Goal: Task Accomplishment & Management: Complete application form

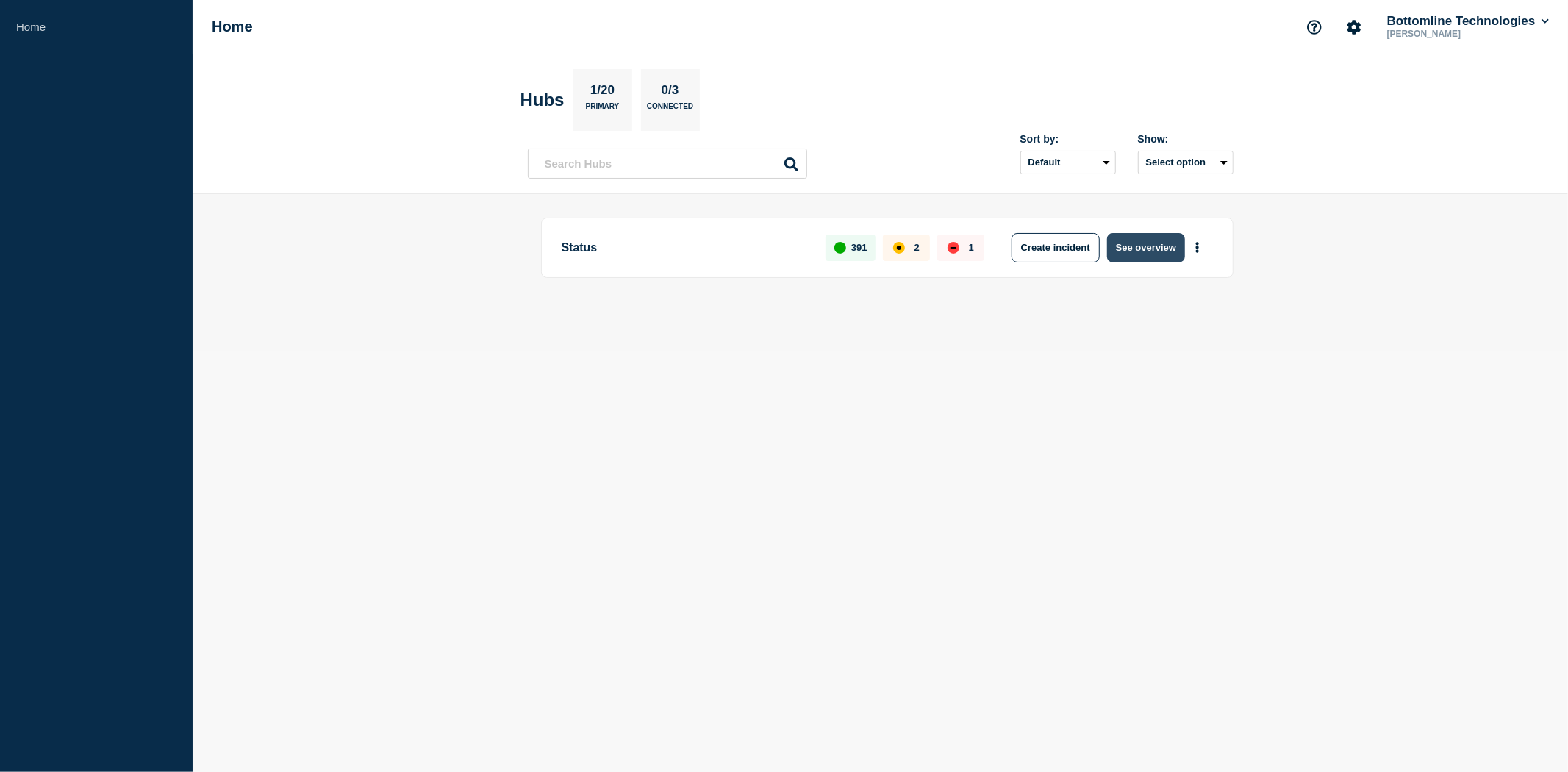
click at [1148, 246] on button "See overview" at bounding box center [1146, 247] width 78 height 30
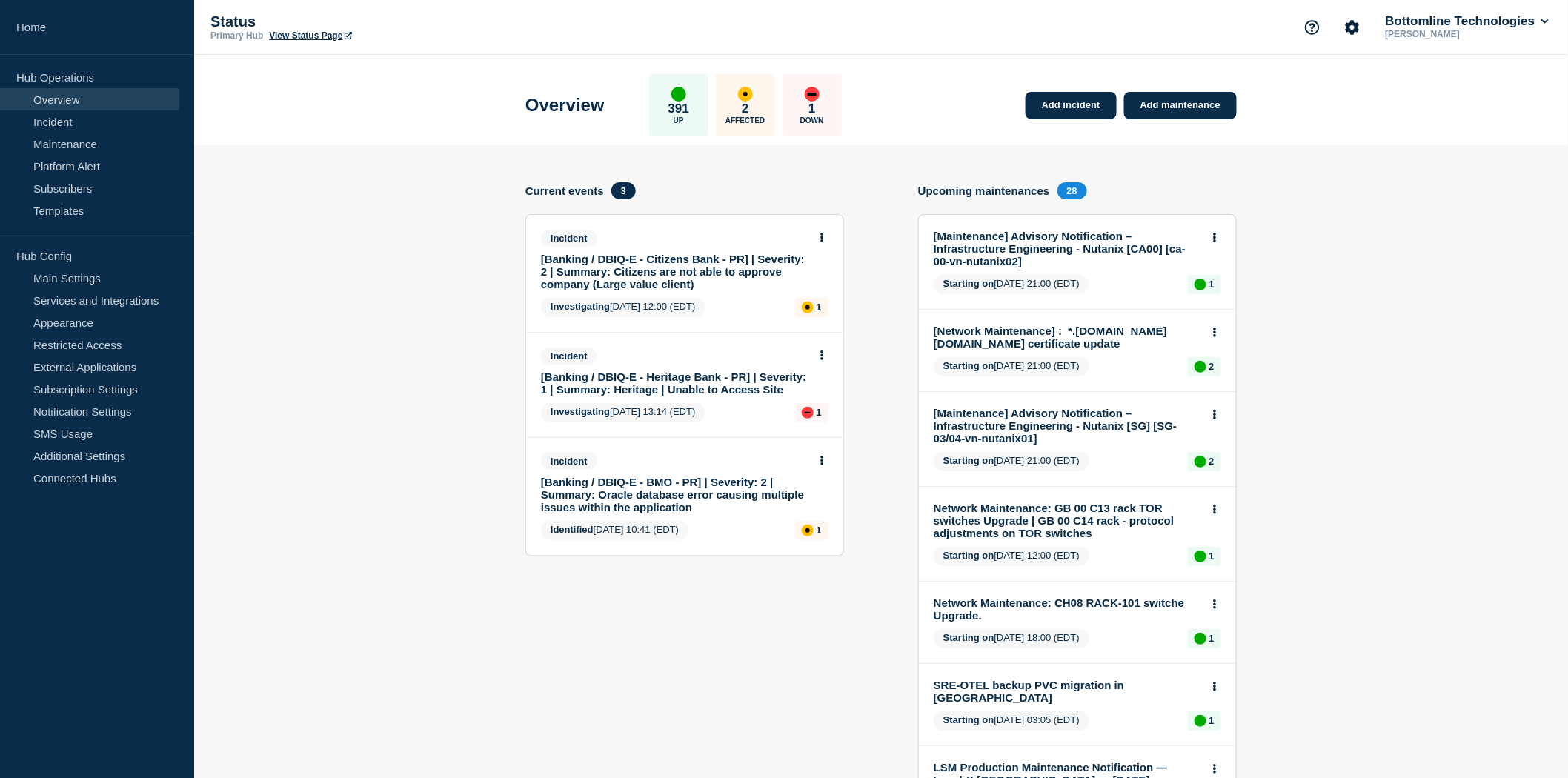
click at [608, 279] on link "[Banking / DBIQ-E - Citizens Bank - PR] | Severity: 2 | Summary: Citizens are n…" at bounding box center [675, 271] width 268 height 38
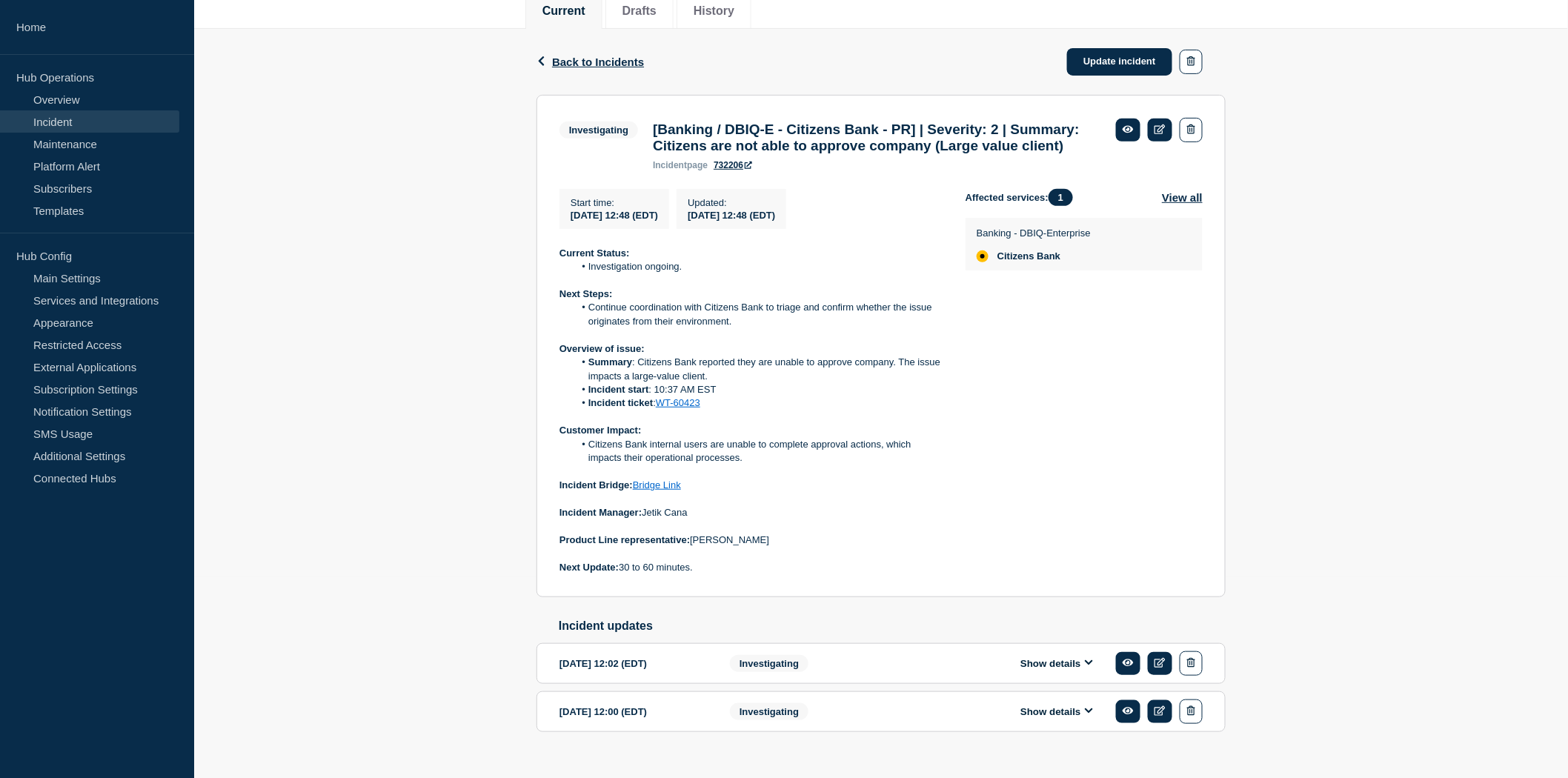
scroll to position [173, 0]
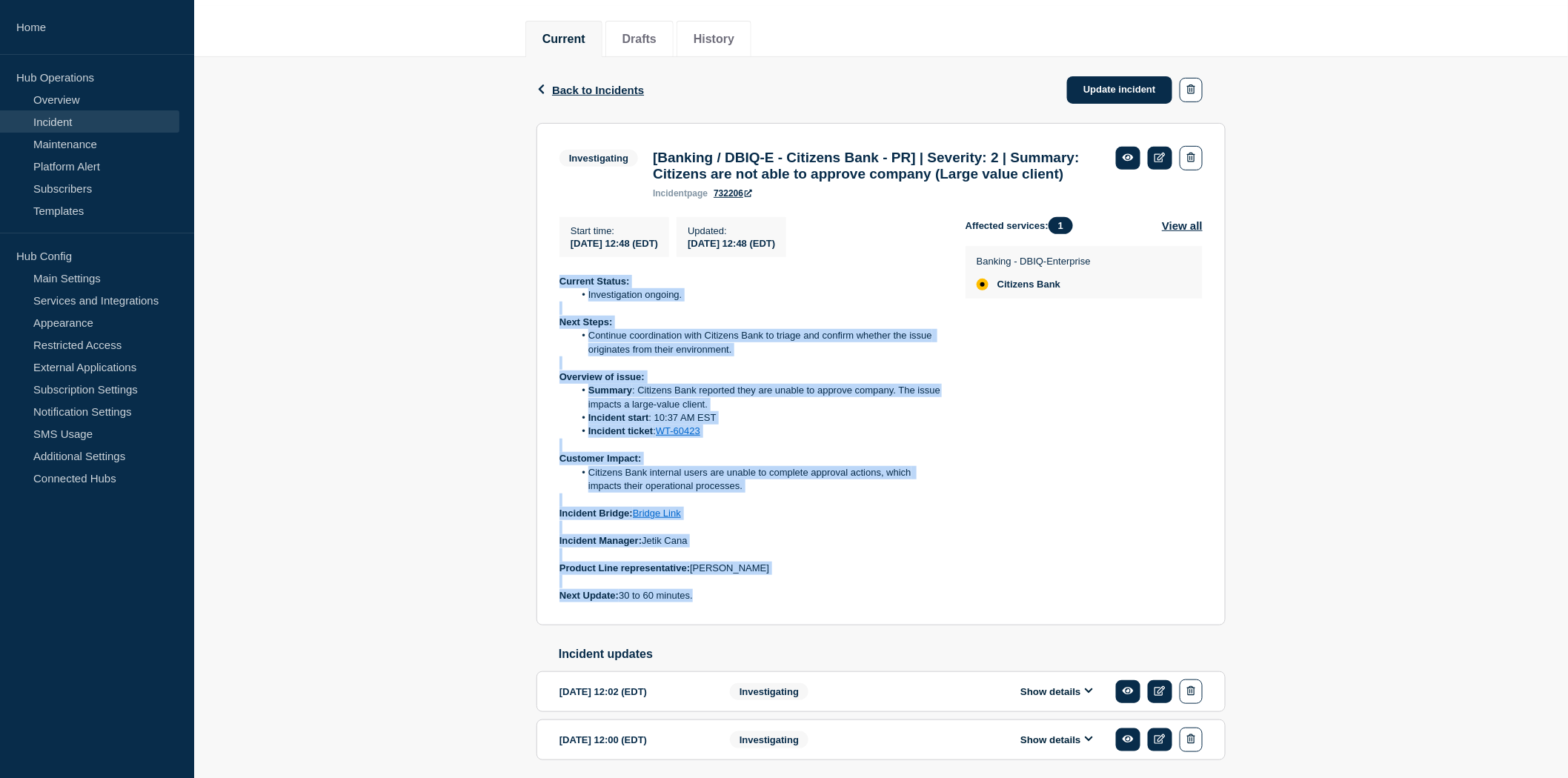
drag, startPoint x: 705, startPoint y: 623, endPoint x: 550, endPoint y: 305, distance: 353.8
click at [550, 305] on section "Investigating [Banking / DBIQ-E - Citizens Bank - PR] | Severity: 2 | Summary: …" at bounding box center [881, 374] width 689 height 503
drag, startPoint x: 552, startPoint y: 306, endPoint x: 741, endPoint y: 635, distance: 379.4
click at [741, 626] on section "Investigating [Banking / DBIQ-E - Citizens Bank - PR] | Severity: 2 | Summary: …" at bounding box center [881, 374] width 689 height 503
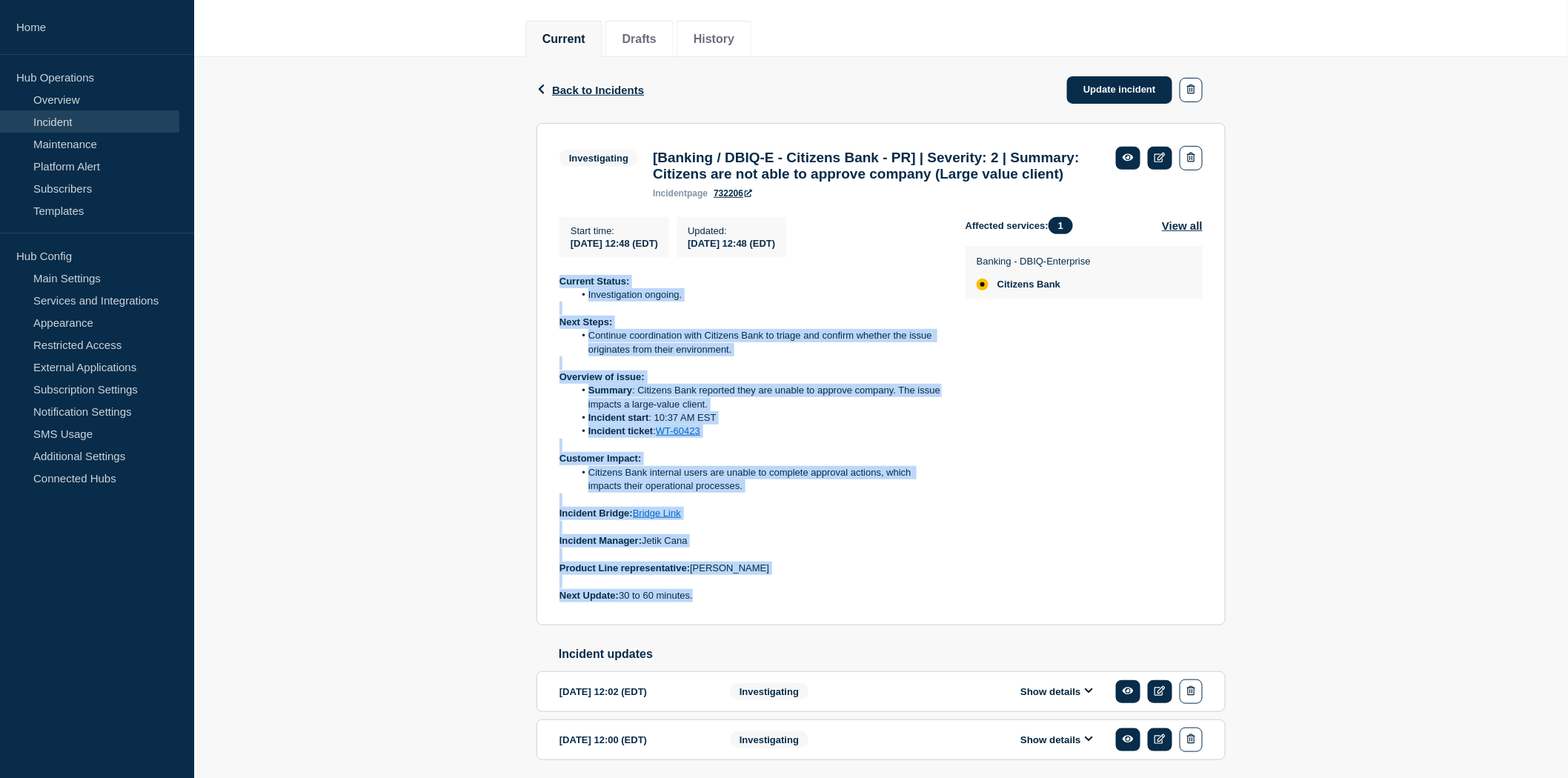
copy div "Current Status: Investigation ongoing. Next Steps: Continue coordination with C…"
click at [1123, 85] on link "Update incident" at bounding box center [1119, 90] width 105 height 28
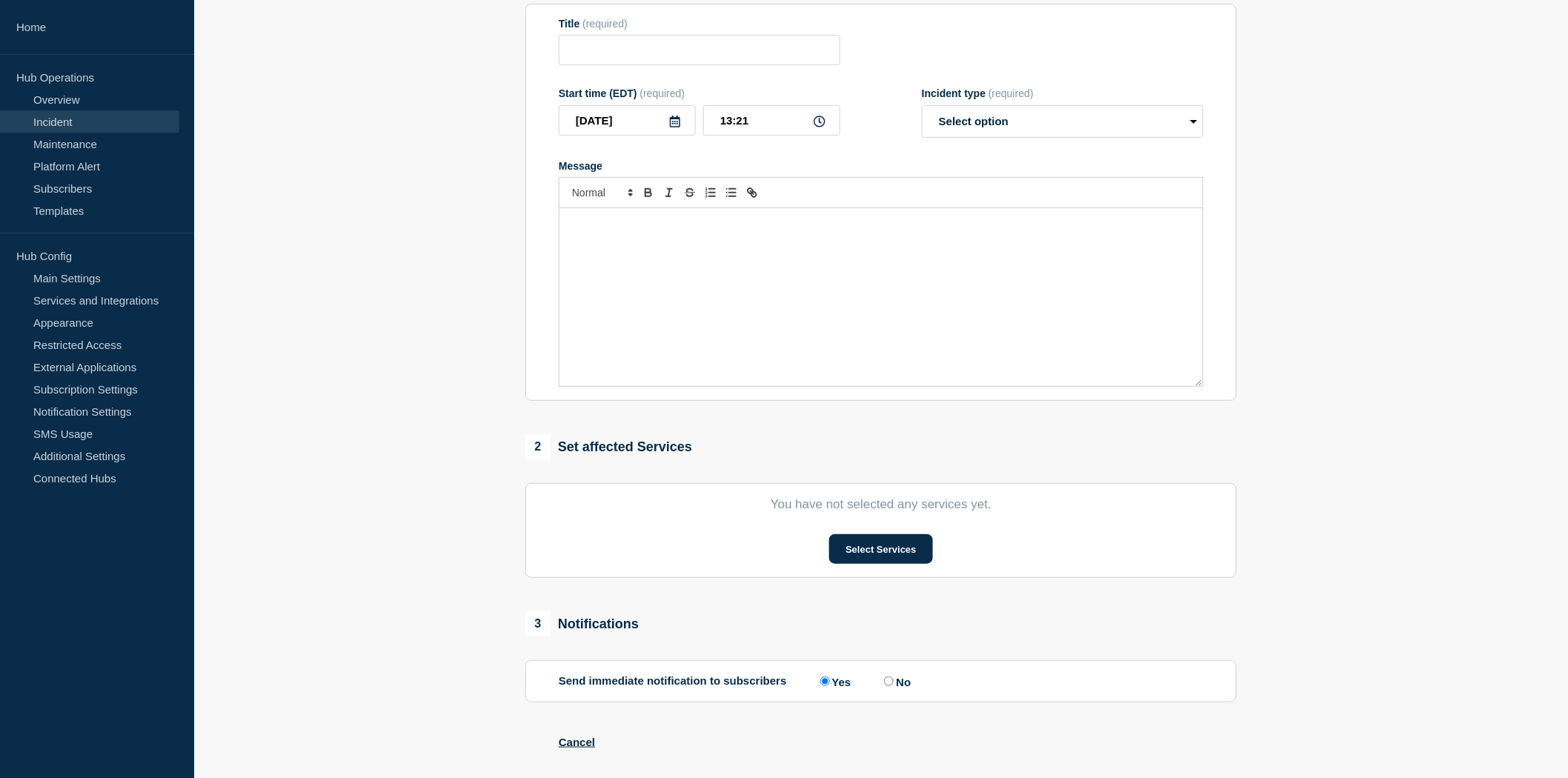
type input "[Banking / DBIQ-E - Citizens Bank - PR] | Severity: 2 | Summary: Citizens are n…"
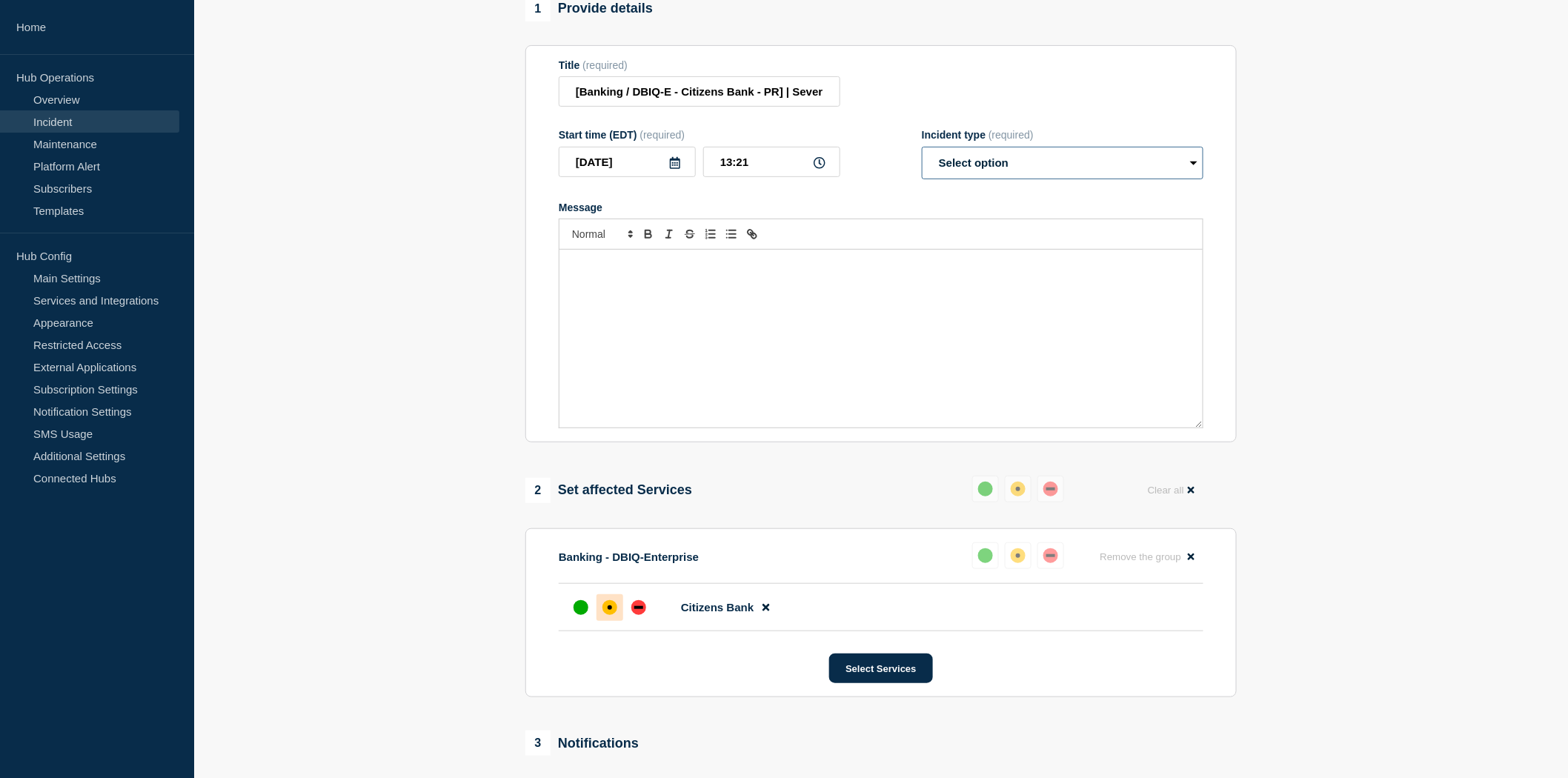
click at [987, 180] on select "Select option Investigating Identified Monitoring Resolved" at bounding box center [1062, 163] width 282 height 32
select select "identified"
click at [922, 180] on select "Select option Investigating Identified Monitoring Resolved" at bounding box center [1062, 163] width 282 height 32
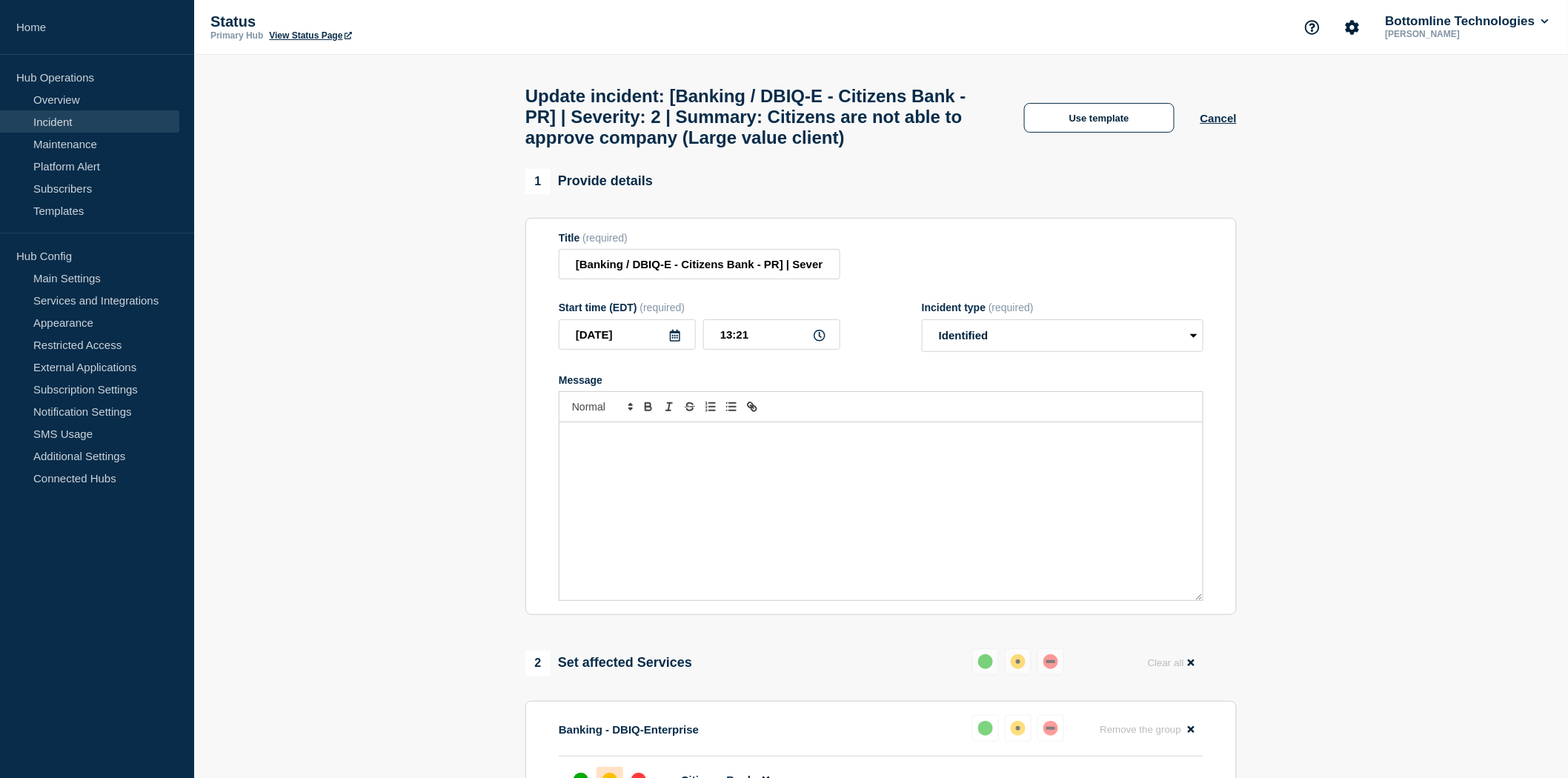
click at [612, 491] on div "Message" at bounding box center [881, 511] width 643 height 178
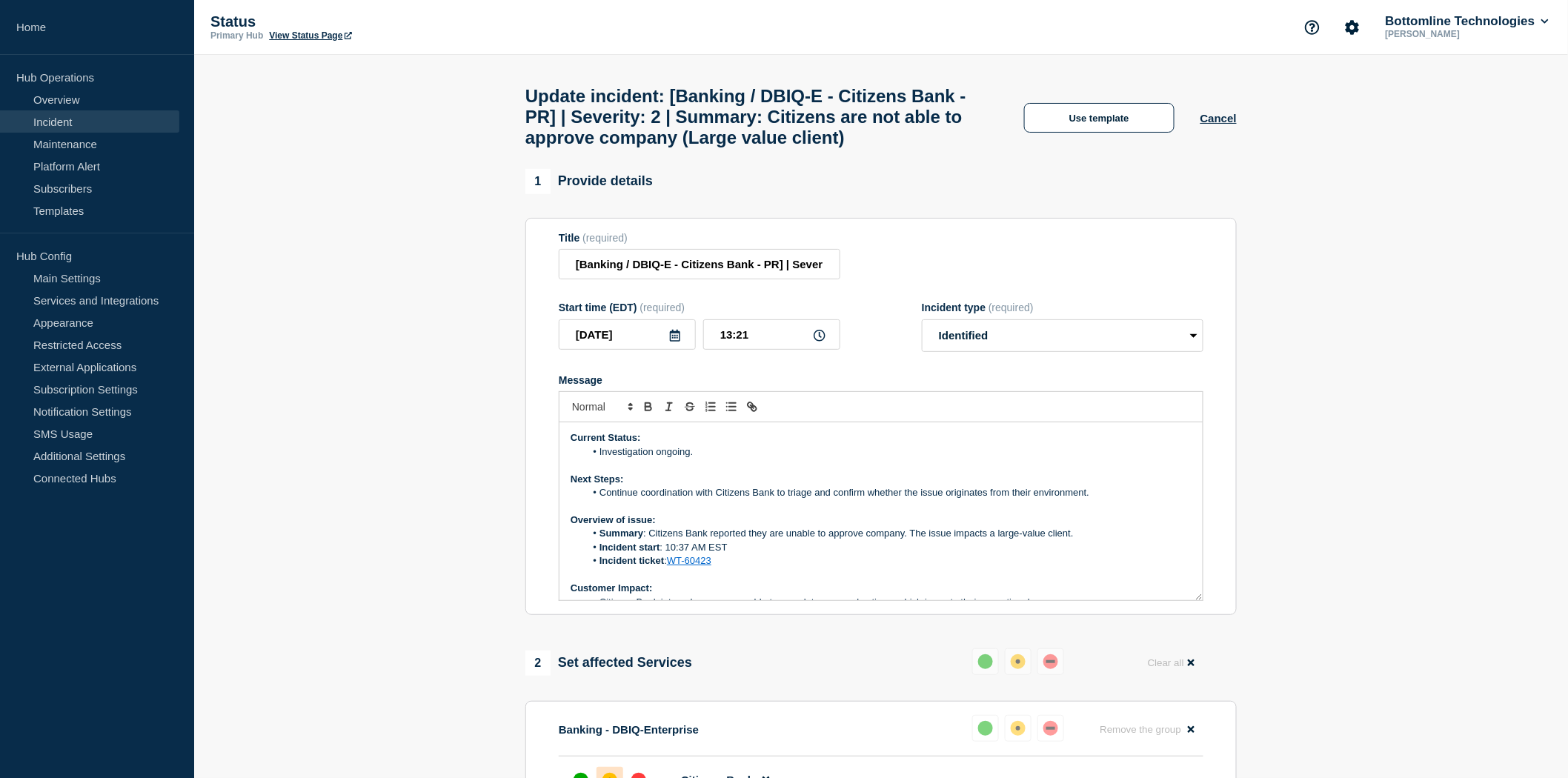
click at [1513, 157] on header "Update incident: [Banking / DBIQ-E - Citizens Bank - PR] | Severity: 2 | Summar…" at bounding box center [881, 111] width 1374 height 114
drag, startPoint x: 701, startPoint y: 495, endPoint x: 601, endPoint y: 490, distance: 100.1
click at [601, 459] on li "Investigation ongoing." at bounding box center [889, 451] width 607 height 13
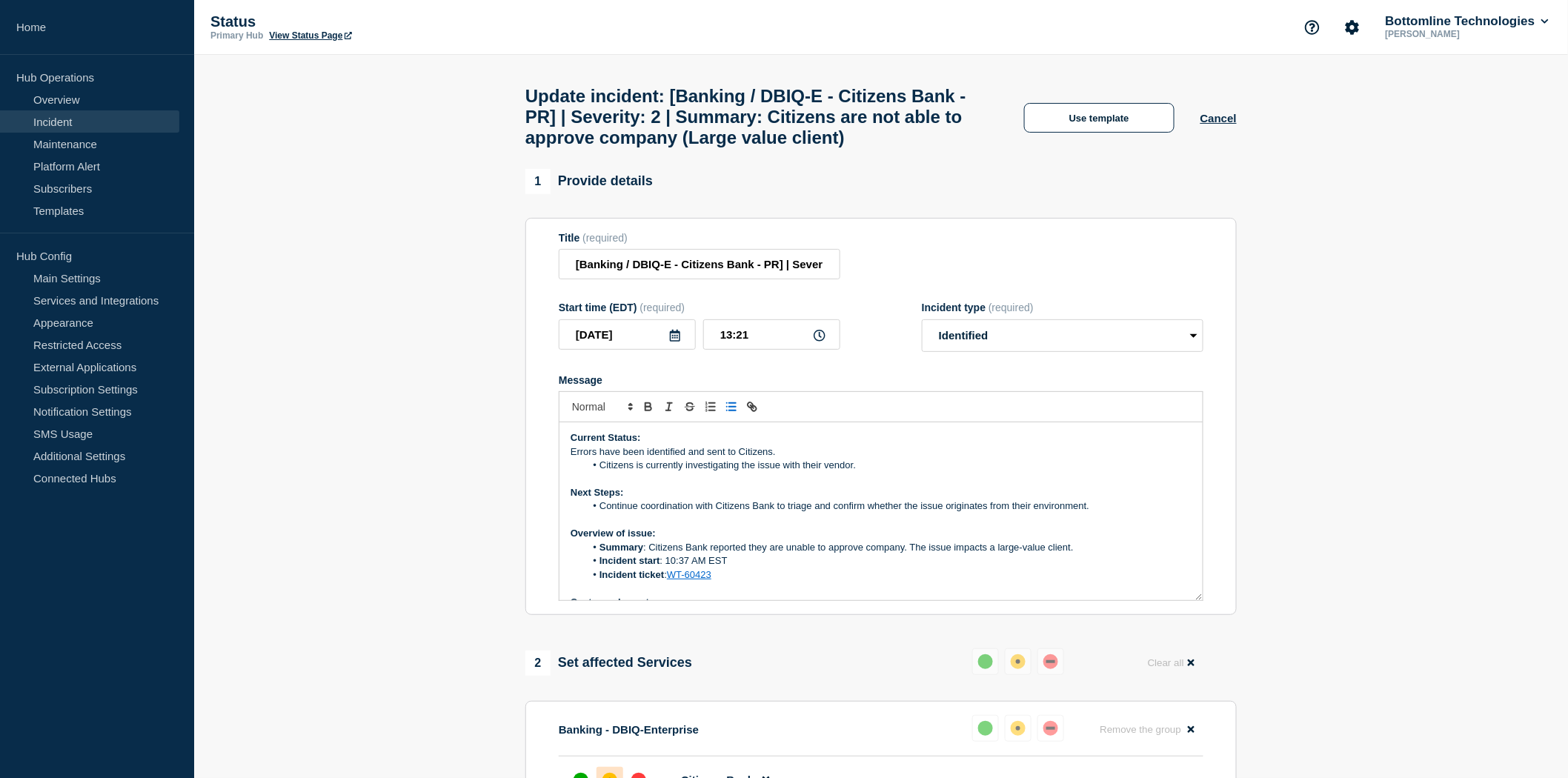
click at [573, 459] on p "Errors have been identified and sent to Citizens." at bounding box center [881, 451] width 621 height 13
click at [728, 414] on icon "Toggle bulleted list" at bounding box center [731, 406] width 13 height 13
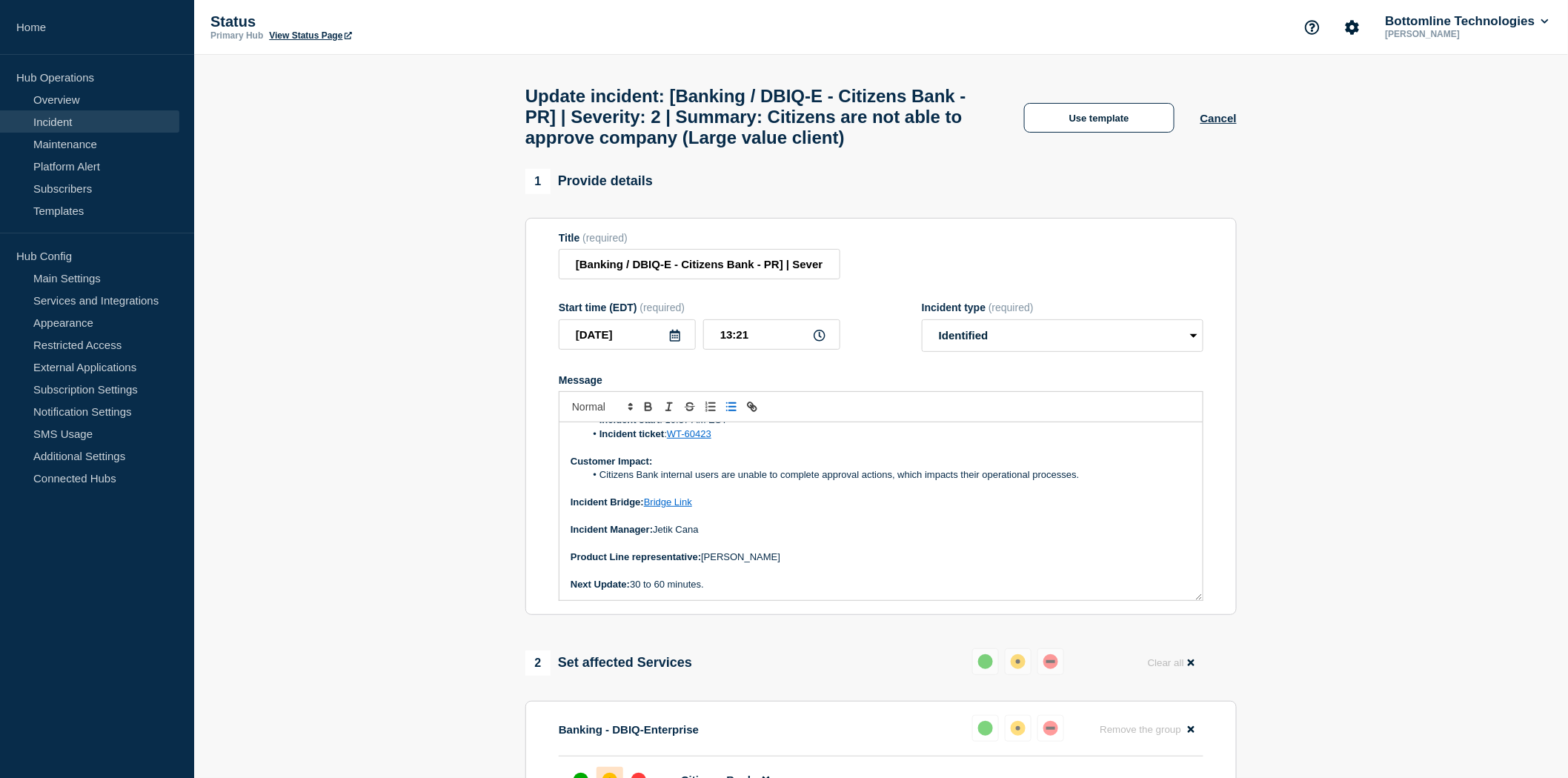
scroll to position [82, 0]
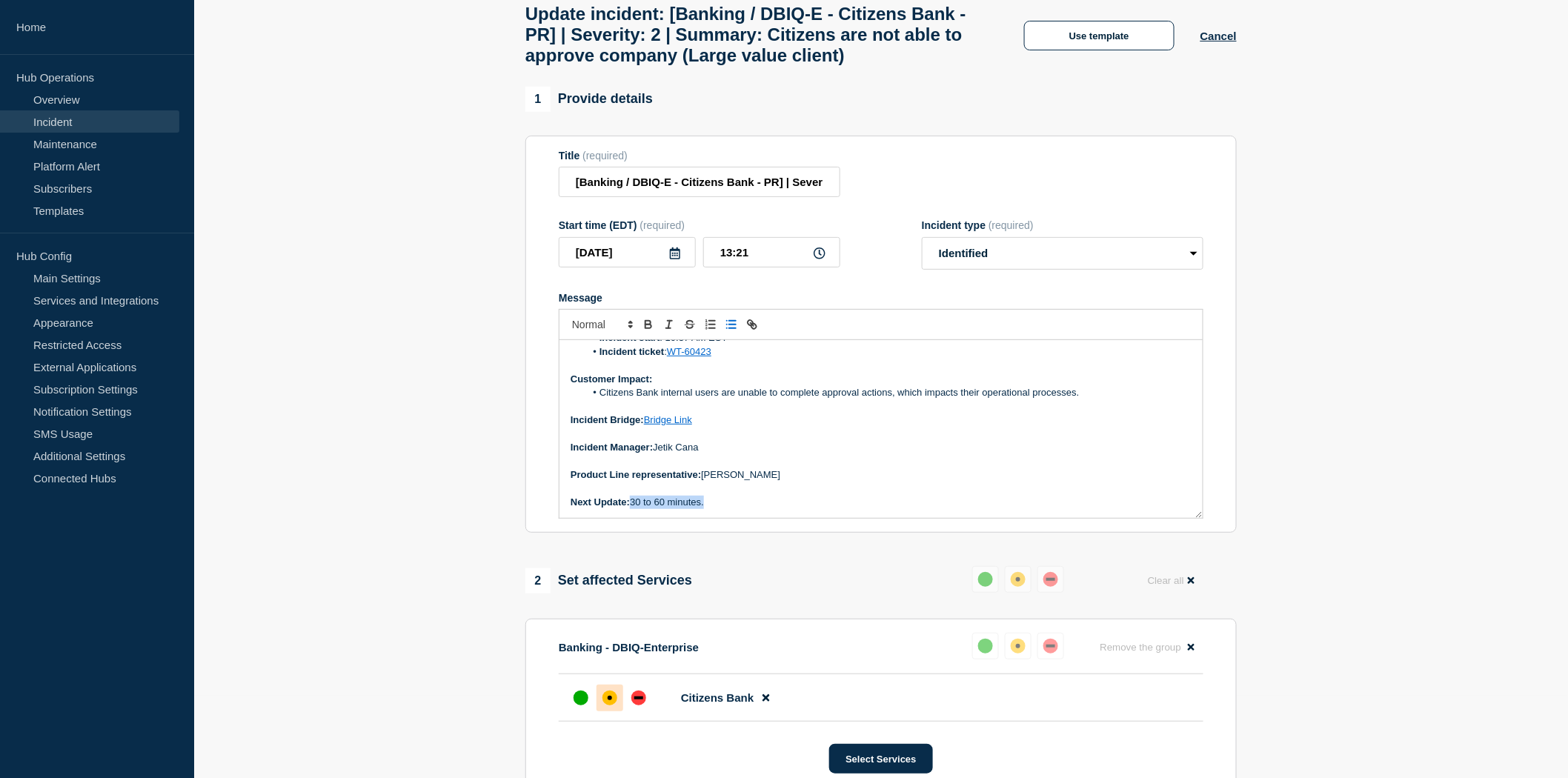
drag, startPoint x: 708, startPoint y: 546, endPoint x: 635, endPoint y: 545, distance: 73.0
click at [635, 509] on p "Next Update: 30 to 60 minutes." at bounding box center [881, 502] width 621 height 13
click at [653, 425] on link "Bridge Link" at bounding box center [668, 420] width 48 height 11
drag, startPoint x: 645, startPoint y: 458, endPoint x: 657, endPoint y: 456, distance: 12.2
click at [646, 427] on p "Incident Bridge: Bridge Link" at bounding box center [881, 420] width 621 height 13
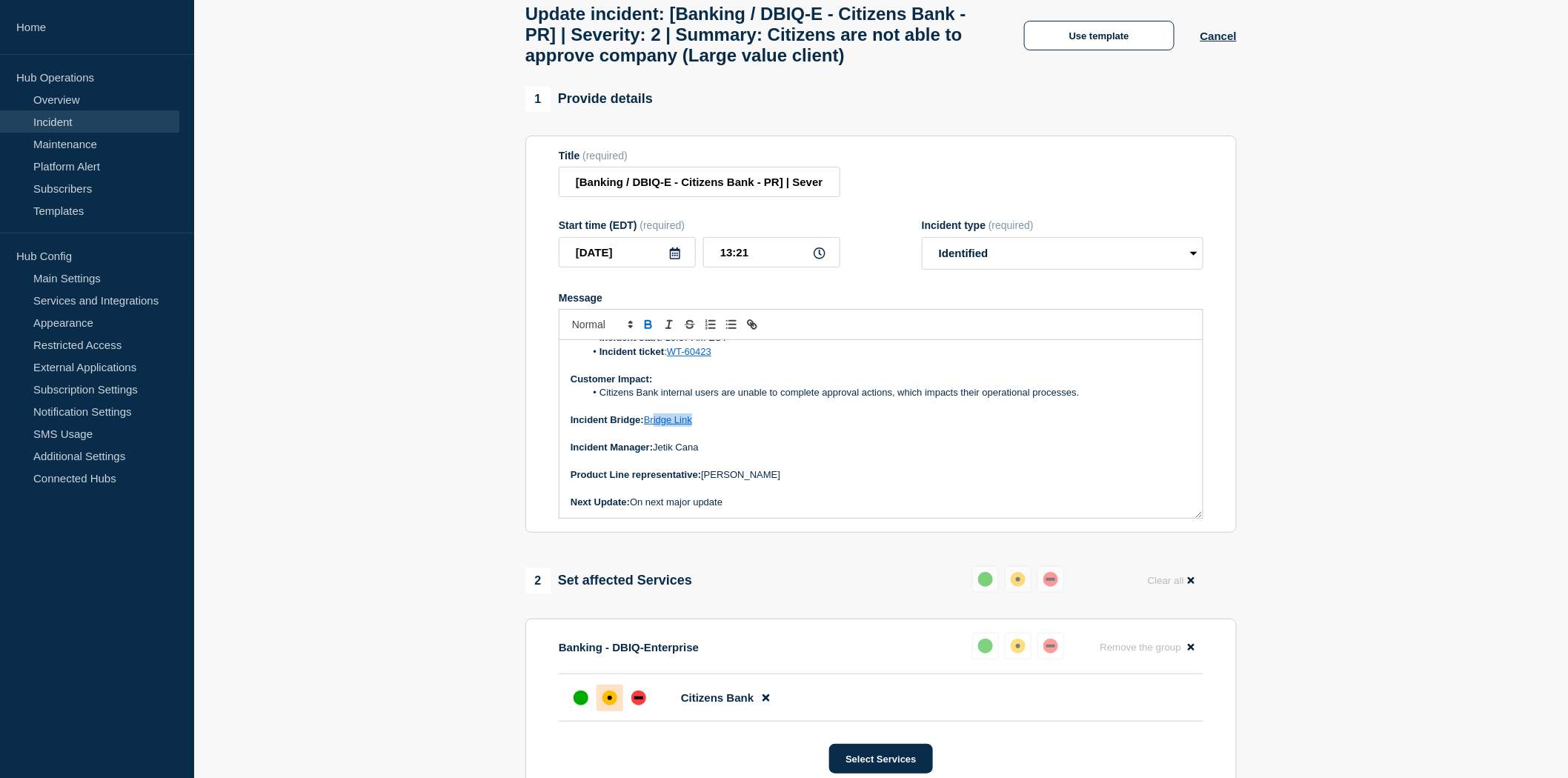
drag, startPoint x: 657, startPoint y: 456, endPoint x: 713, endPoint y: 460, distance: 56.1
click at [713, 427] on p "Incident Bridge: Bridge Link" at bounding box center [881, 420] width 621 height 13
drag, startPoint x: 705, startPoint y: 460, endPoint x: 646, endPoint y: 463, distance: 59.1
click at [646, 427] on p "Incident Bridge: Disbanded" at bounding box center [881, 420] width 621 height 13
click at [731, 454] on p "Incident Manager: [PERSON_NAME]" at bounding box center [881, 447] width 621 height 13
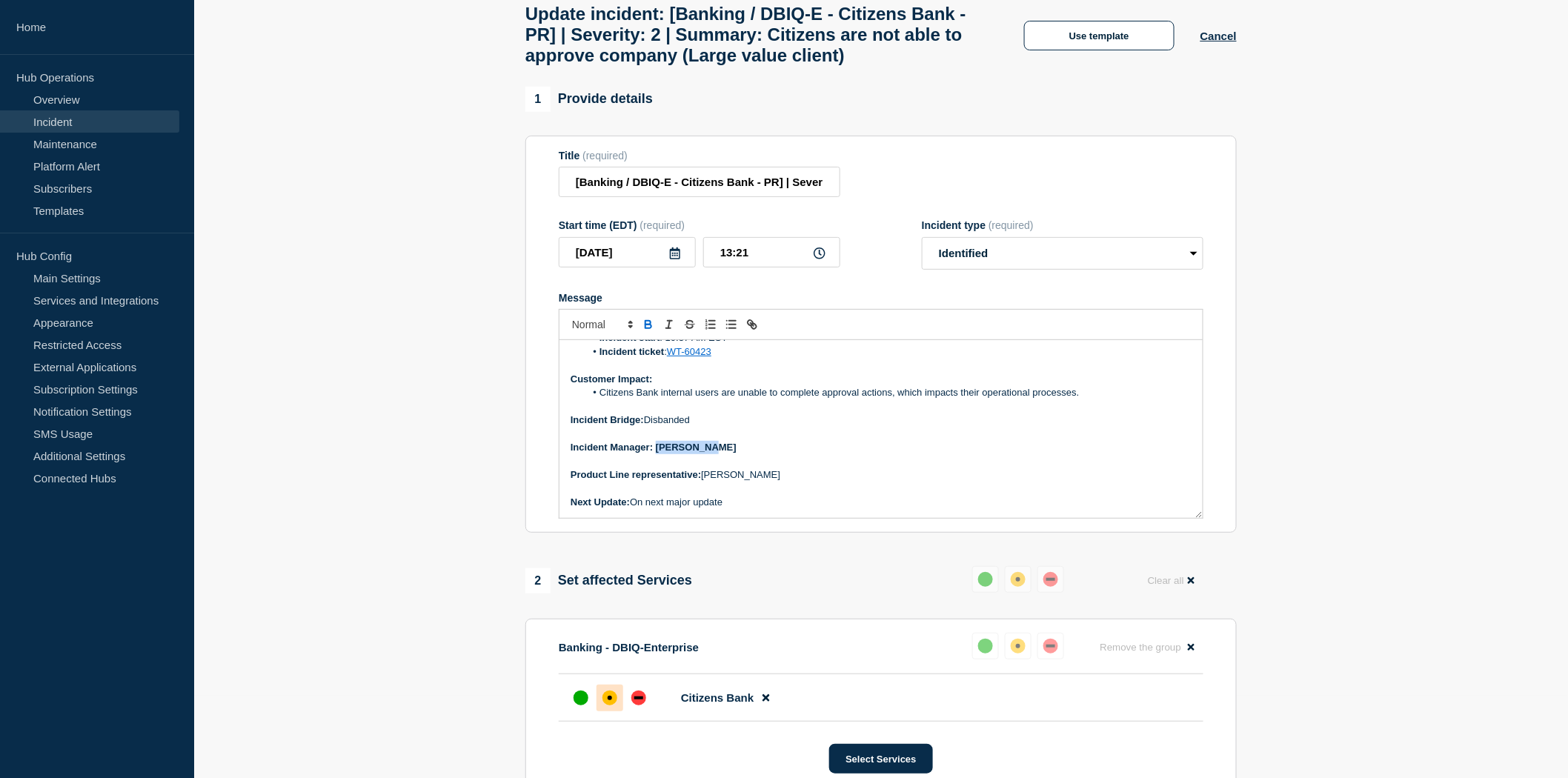
drag, startPoint x: 720, startPoint y: 486, endPoint x: 657, endPoint y: 486, distance: 63.0
click at [657, 454] on p "Incident Manager: [PERSON_NAME]" at bounding box center [881, 447] width 621 height 13
click at [774, 440] on p "Message" at bounding box center [881, 433] width 621 height 13
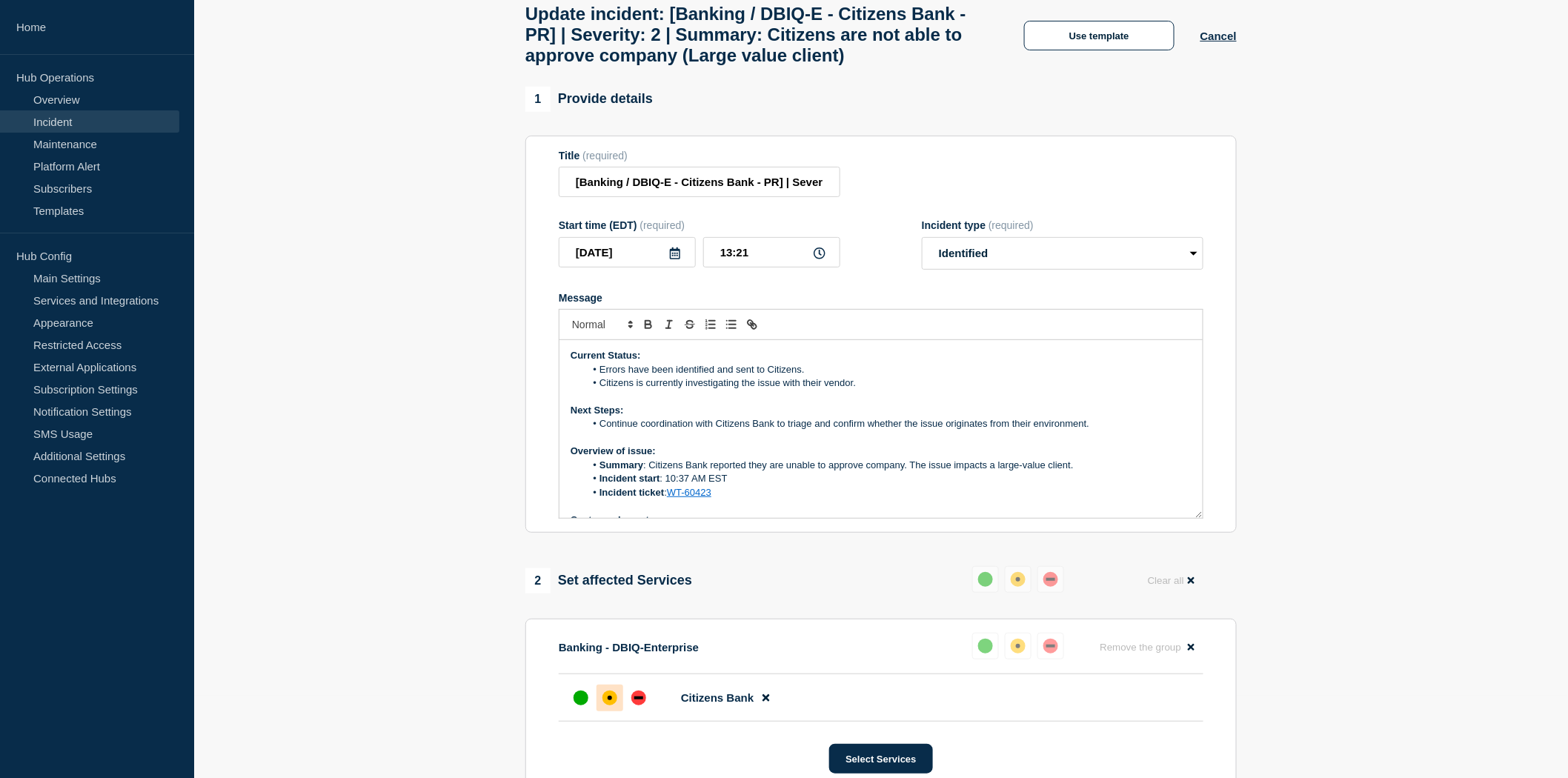
click at [663, 485] on li "Incident start : 10:37 AM EST" at bounding box center [889, 478] width 607 height 13
click at [668, 485] on li "Incident start : 10:37 AM EST" at bounding box center [889, 478] width 607 height 13
click at [665, 485] on li "Incident start : 10:37 AM EST" at bounding box center [889, 478] width 607 height 13
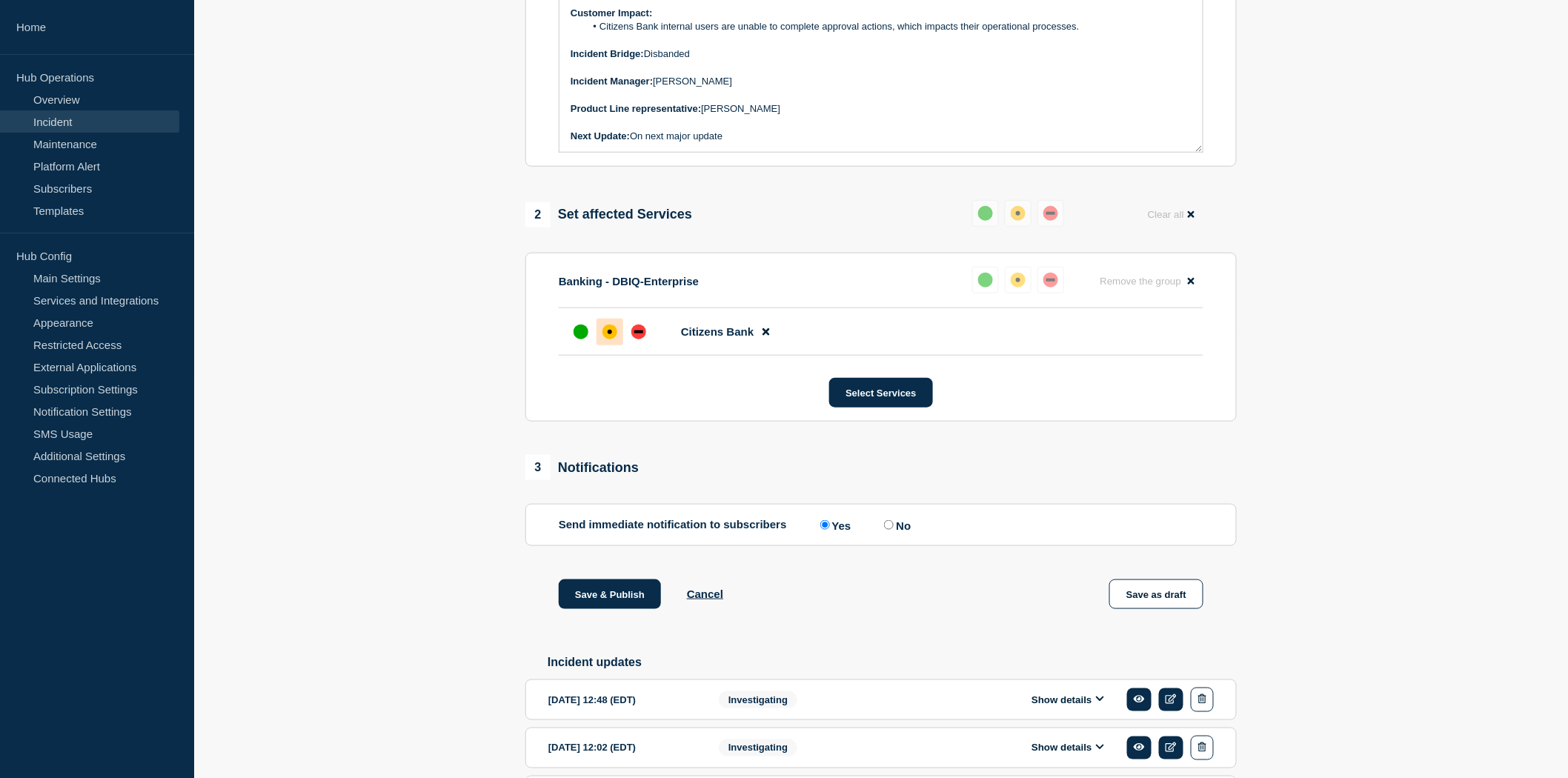
scroll to position [493, 0]
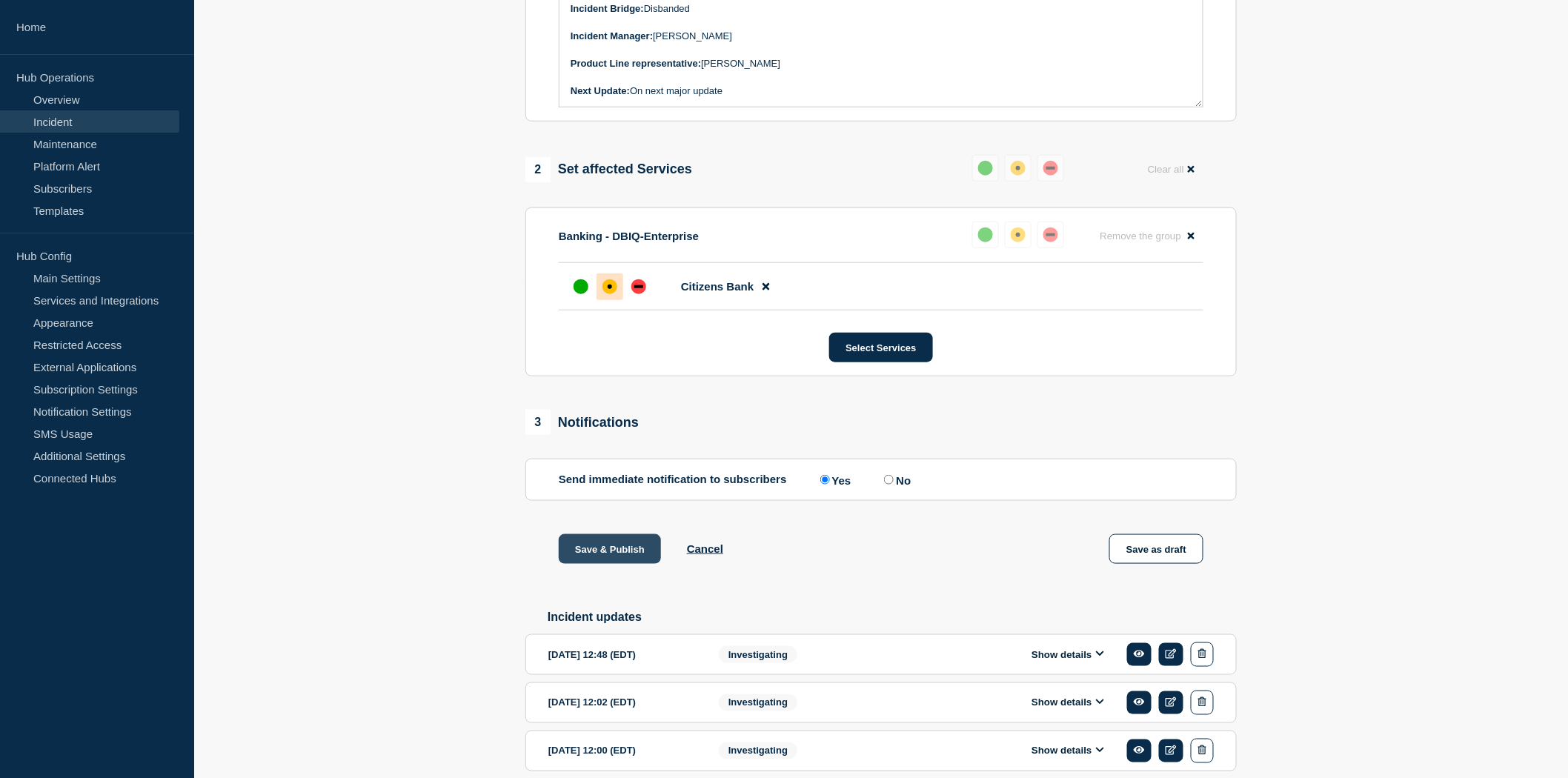
drag, startPoint x: 595, startPoint y: 586, endPoint x: 566, endPoint y: 587, distance: 29.0
click at [595, 564] on button "Save & Publish" at bounding box center [609, 549] width 102 height 30
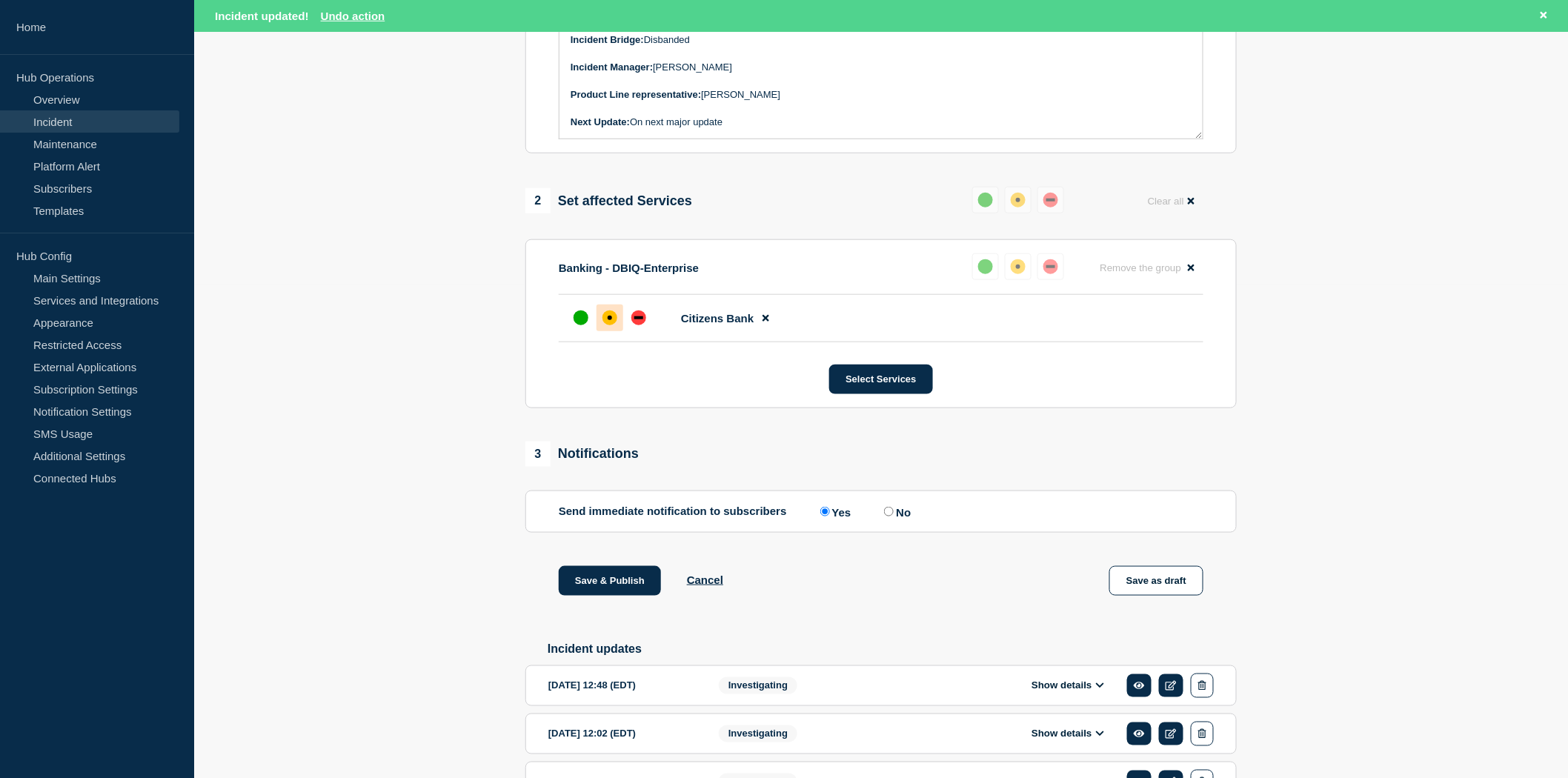
scroll to position [525, 0]
